Goal: Find specific page/section: Find specific page/section

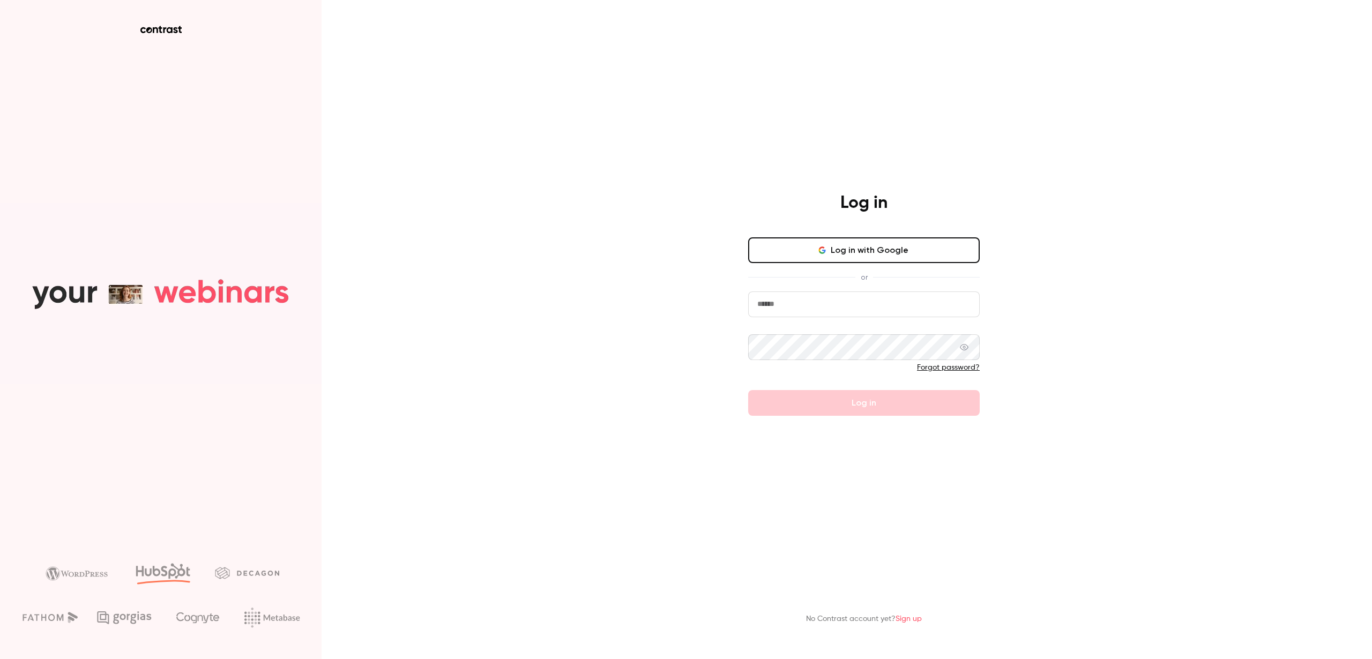
click at [811, 306] on input "email" at bounding box center [864, 305] width 232 height 26
type input "**********"
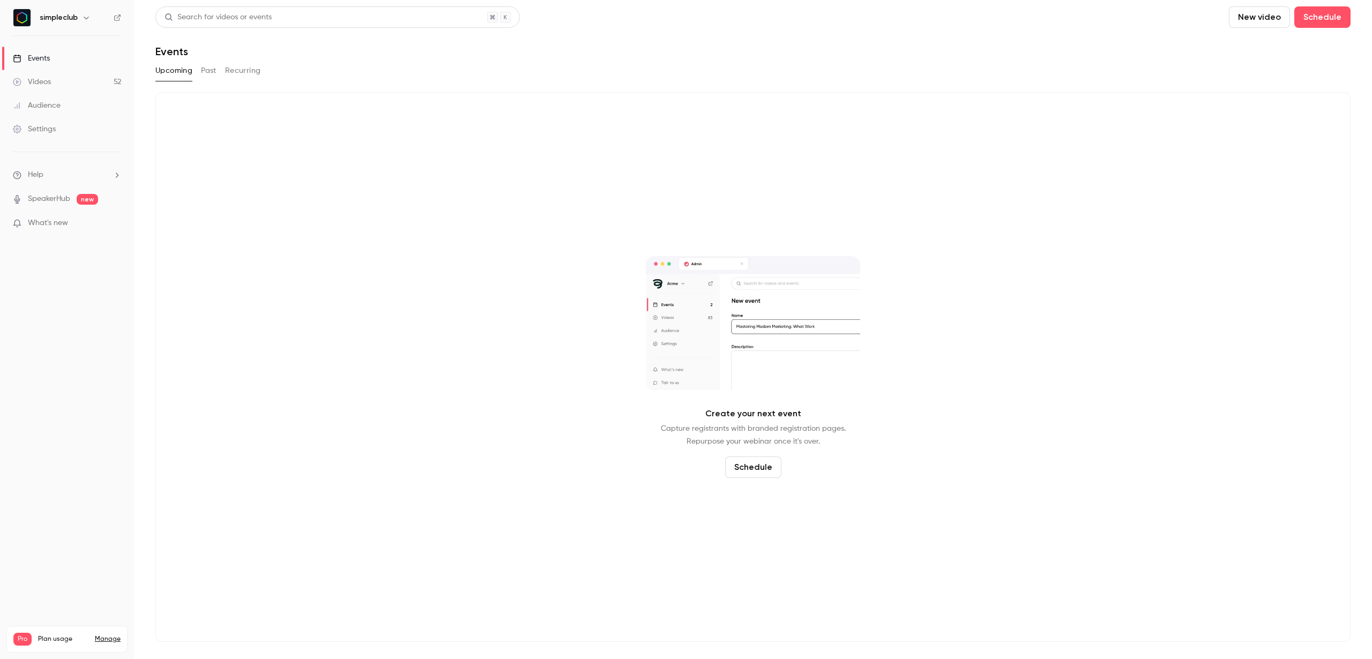
click at [69, 81] on link "Videos 52" at bounding box center [67, 82] width 134 height 24
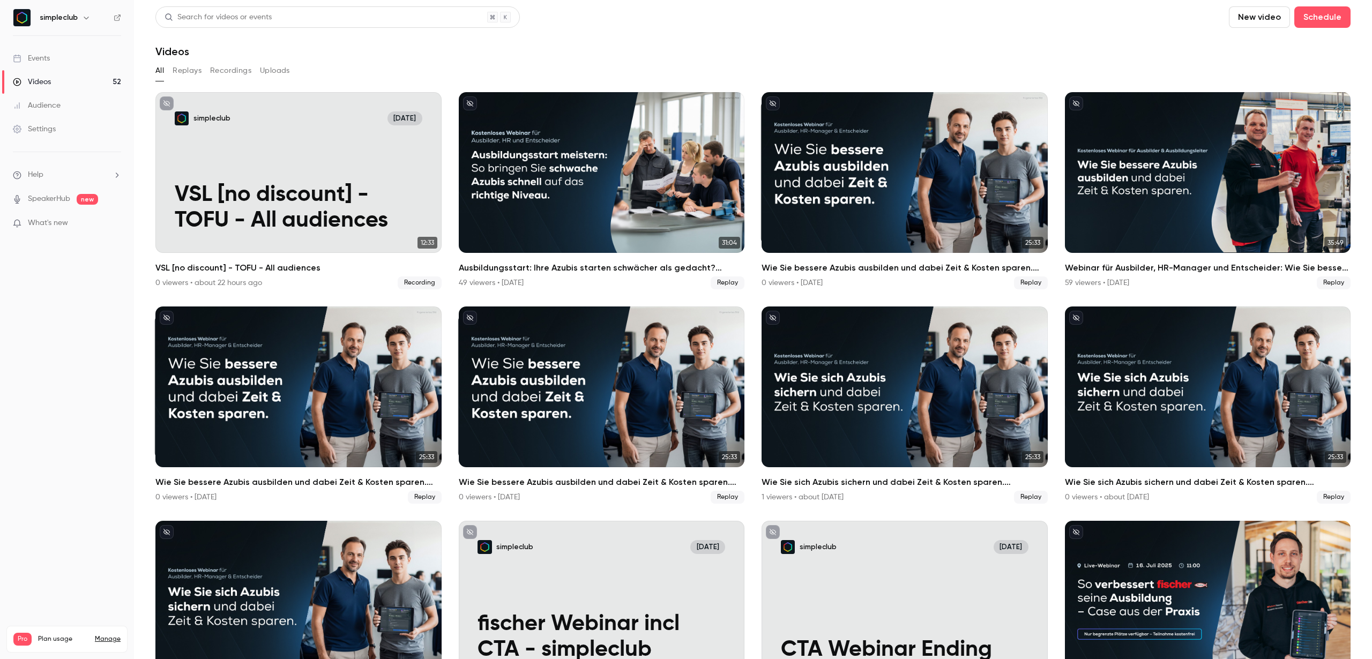
scroll to position [6, 0]
